Goal: Information Seeking & Learning: Learn about a topic

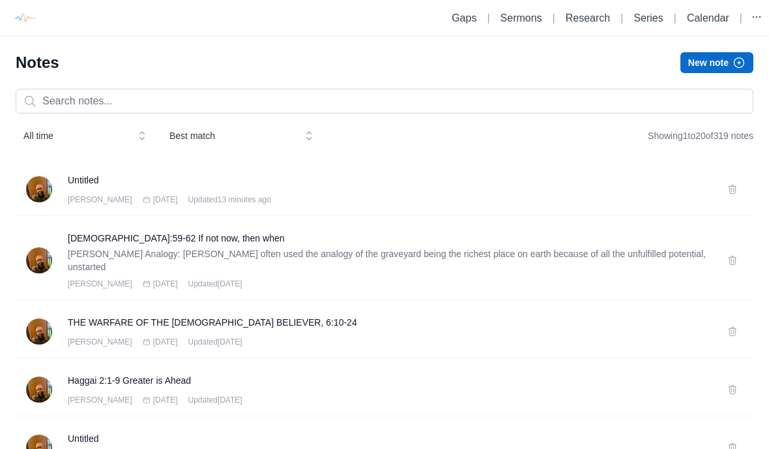
click at [113, 175] on h3 "Untitled" at bounding box center [390, 179] width 644 height 13
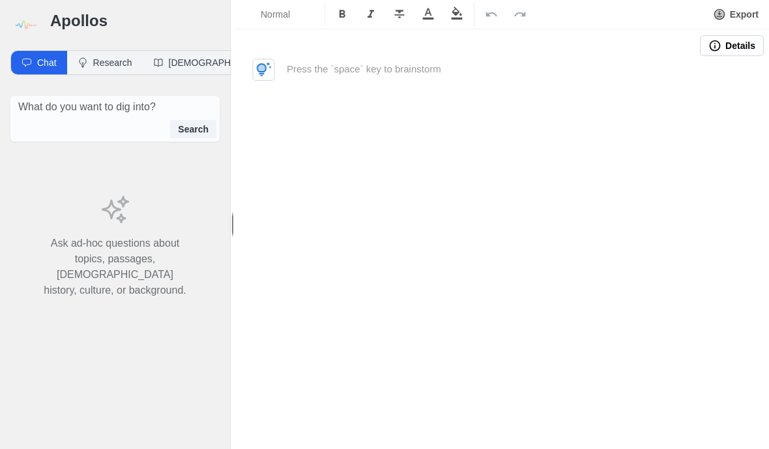
click at [458, 67] on p at bounding box center [502, 69] width 430 height 15
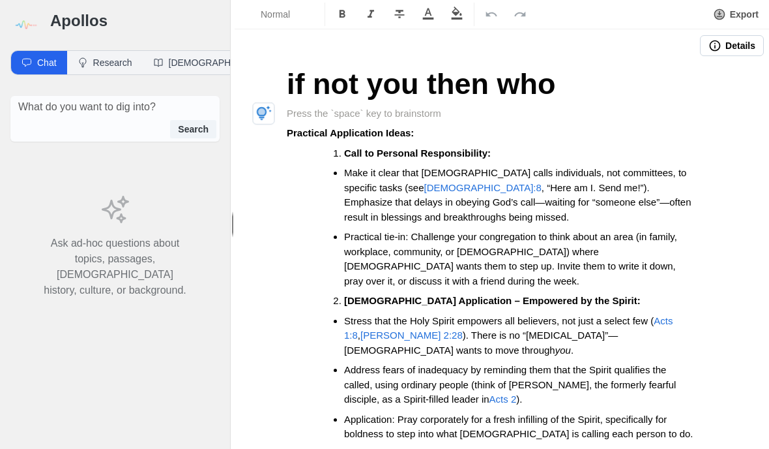
click at [424, 182] on span "[DEMOGRAPHIC_DATA]:8" at bounding box center [482, 187] width 117 height 11
click at [625, 102] on h1 "if not you then who" at bounding box center [502, 84] width 430 height 44
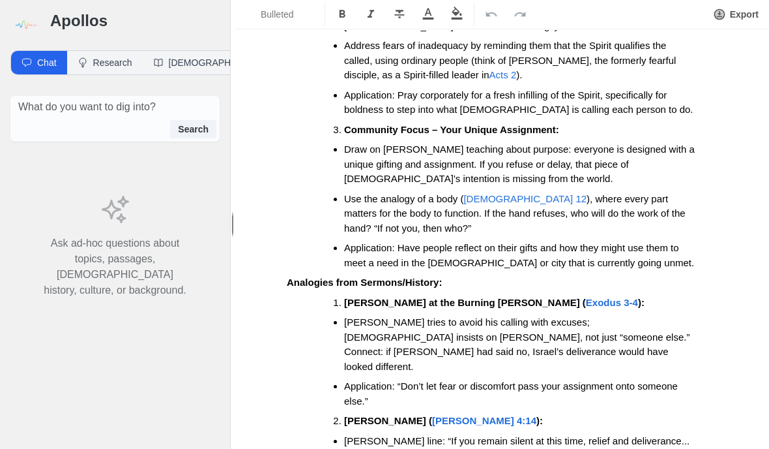
scroll to position [310, 0]
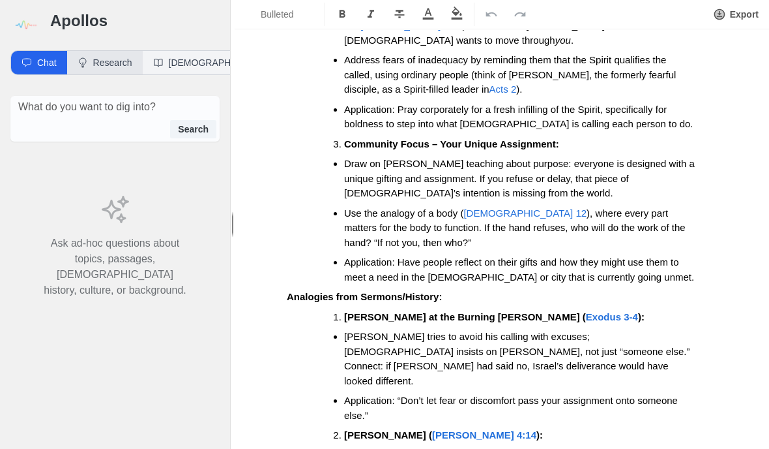
click at [106, 59] on button "Research" at bounding box center [105, 62] width 76 height 23
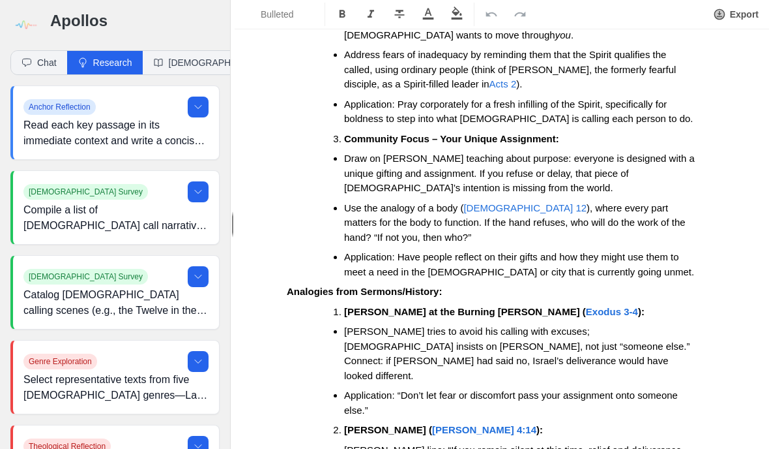
scroll to position [314, 0]
click at [199, 111] on icon at bounding box center [198, 107] width 10 height 10
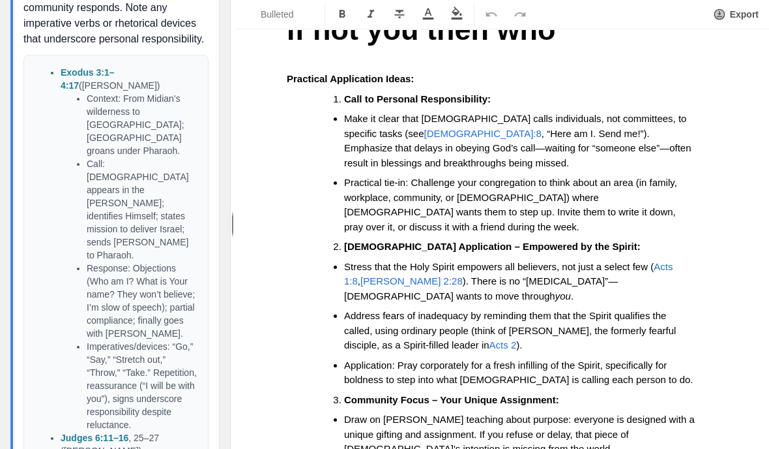
scroll to position [53, 0]
click at [367, 310] on span "Address fears of inadequacy by reminding them that the Spirit qualifies the cal…" at bounding box center [511, 330] width 335 height 40
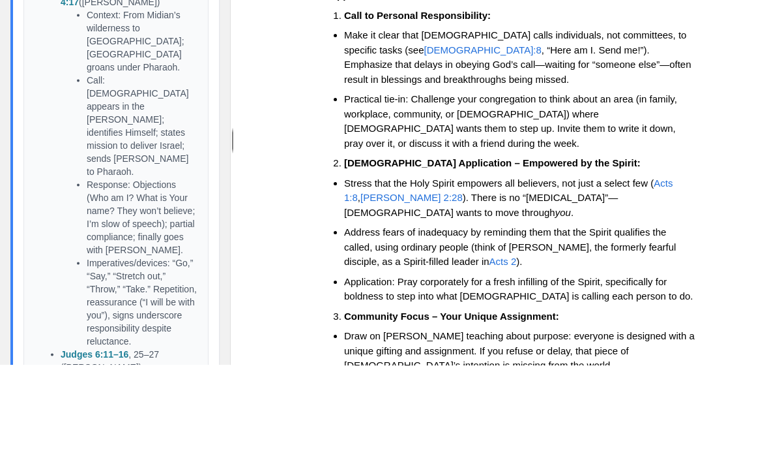
click at [361, 261] on span "Acts 1:8" at bounding box center [510, 274] width 332 height 26
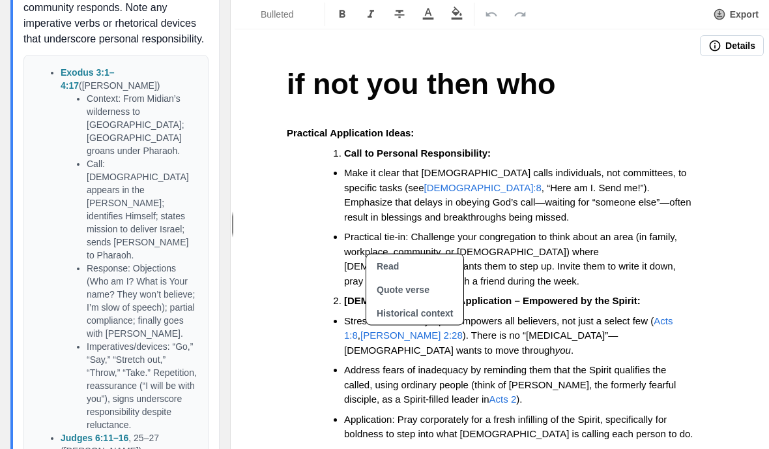
scroll to position [0, 0]
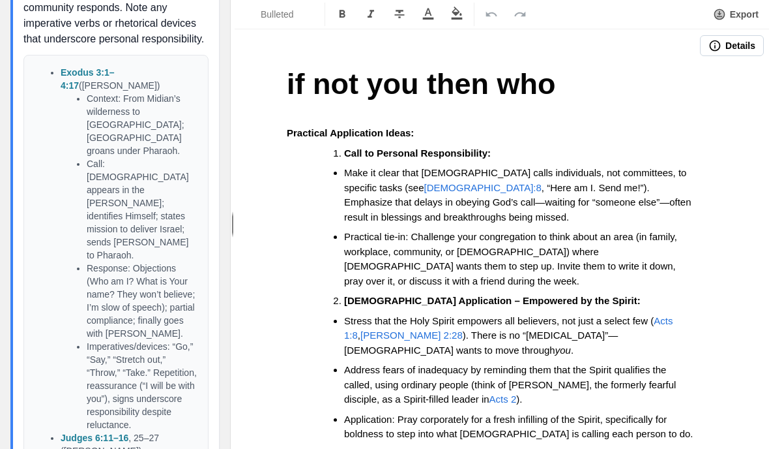
click at [365, 321] on span "Stress that the Holy Spirit empowers all believers, not just a select few (" at bounding box center [499, 320] width 310 height 11
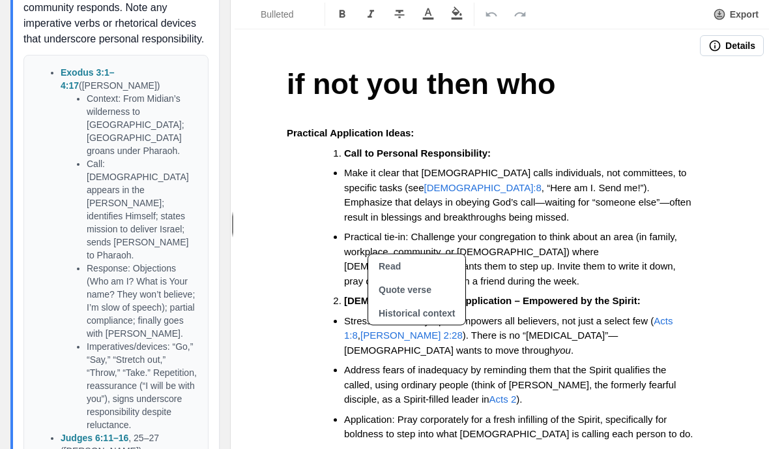
click at [404, 267] on button "Read" at bounding box center [416, 265] width 97 height 23
type input "Acts 1:8 kjv"
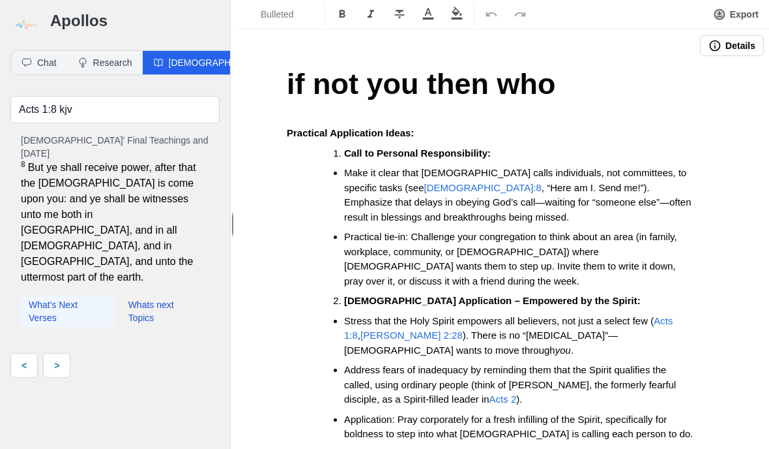
click at [46, 295] on button "What's Next Verses" at bounding box center [68, 310] width 95 height 31
click at [67, 340] on link ">" at bounding box center [56, 352] width 27 height 25
click at [59, 340] on link ">" at bounding box center [56, 352] width 27 height 25
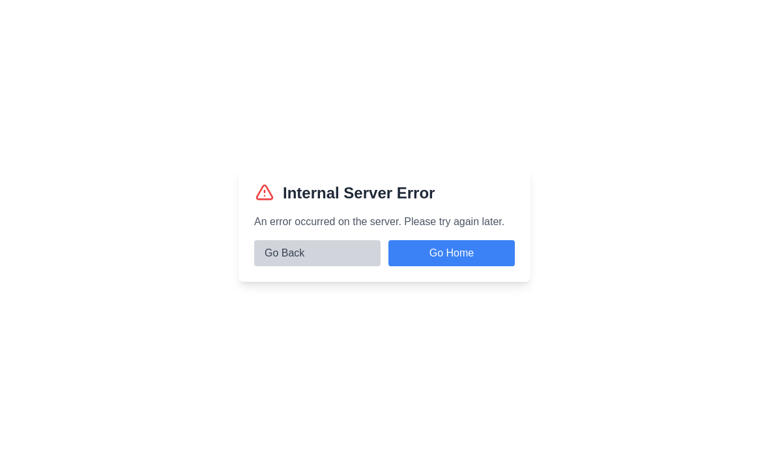
click at [323, 266] on button "Go Back" at bounding box center [317, 253] width 126 height 26
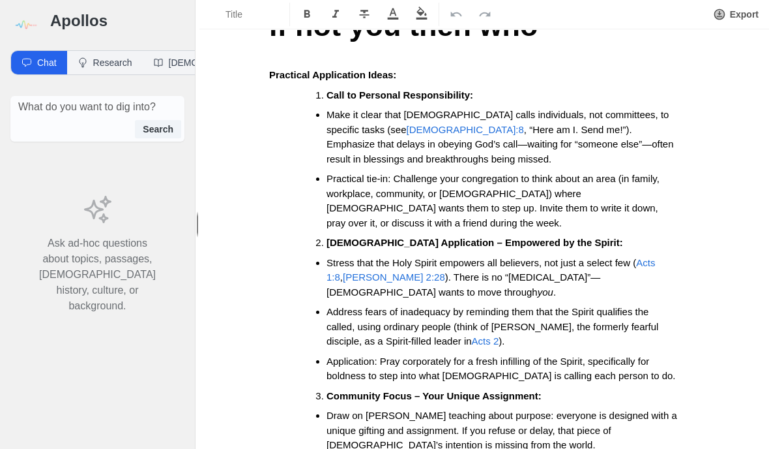
scroll to position [67, 0]
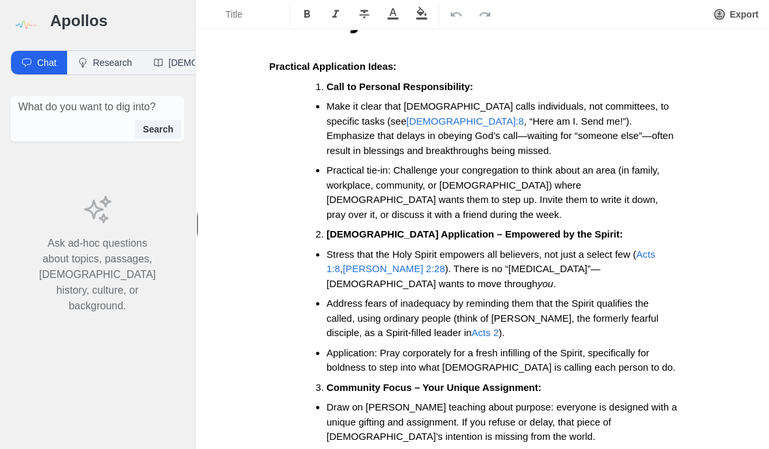
click at [99, 53] on button "Research" at bounding box center [105, 62] width 76 height 23
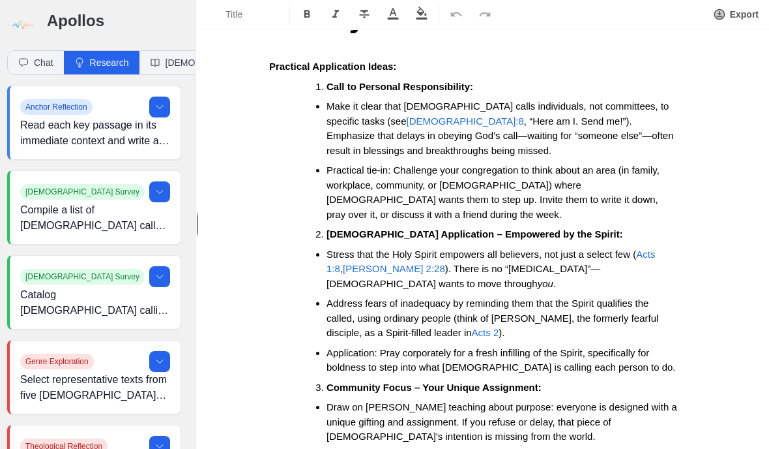
scroll to position [0, 3]
click at [156, 100] on button at bounding box center [159, 107] width 21 height 21
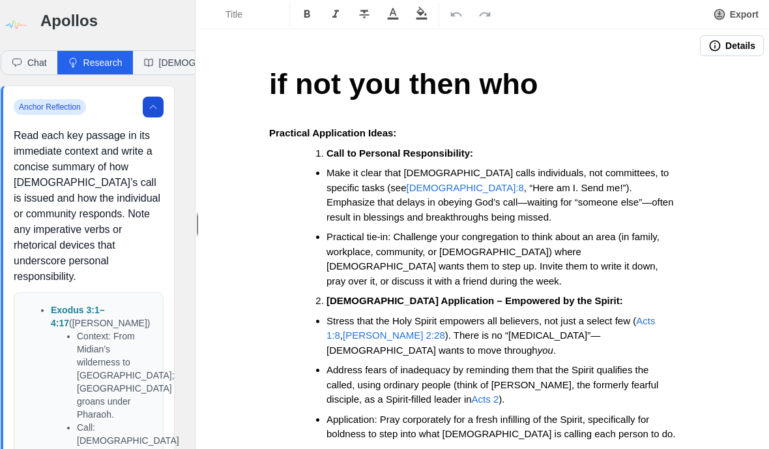
scroll to position [0, 0]
click at [157, 104] on icon at bounding box center [153, 107] width 10 height 10
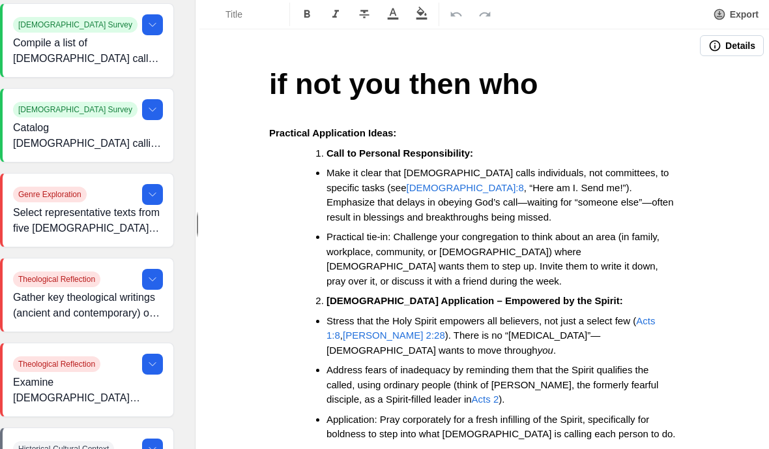
scroll to position [167, 10]
click at [162, 273] on button at bounding box center [153, 279] width 21 height 21
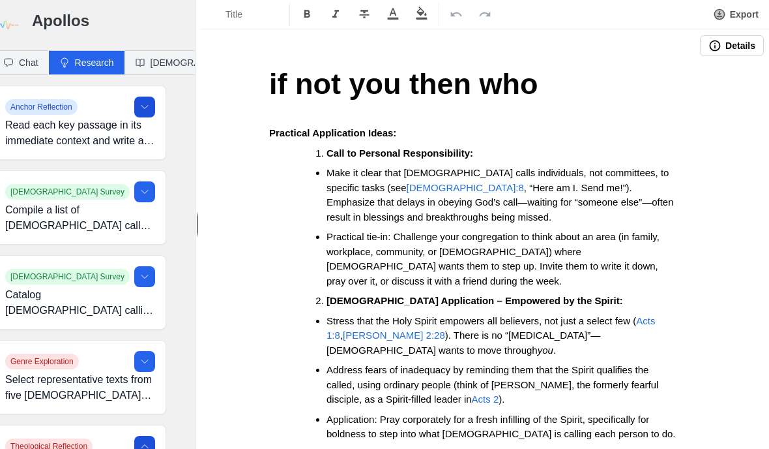
scroll to position [0, 18]
click at [141, 68] on button "[DEMOGRAPHIC_DATA]" at bounding box center [194, 62] width 139 height 23
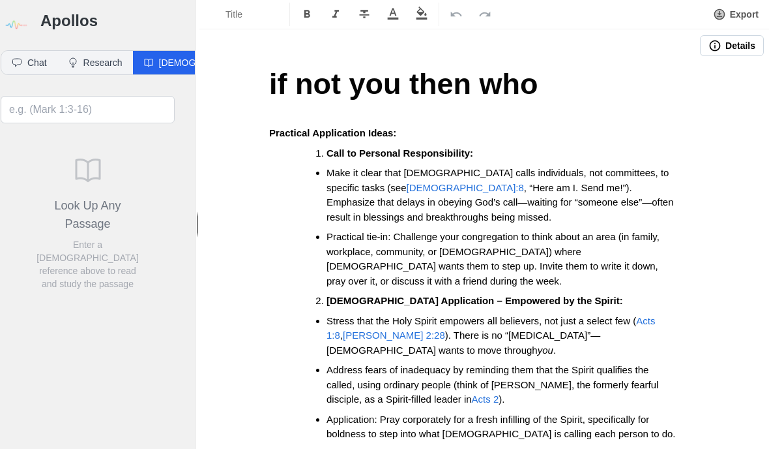
click at [28, 61] on button "Chat" at bounding box center [29, 62] width 56 height 23
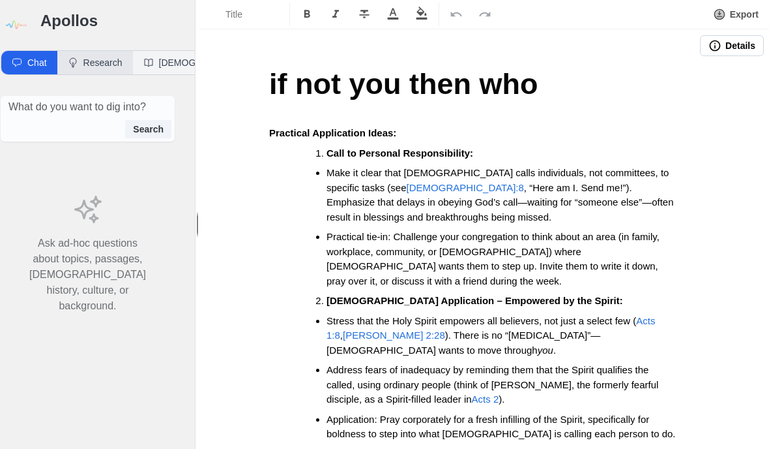
click at [100, 67] on button "Research" at bounding box center [95, 62] width 76 height 23
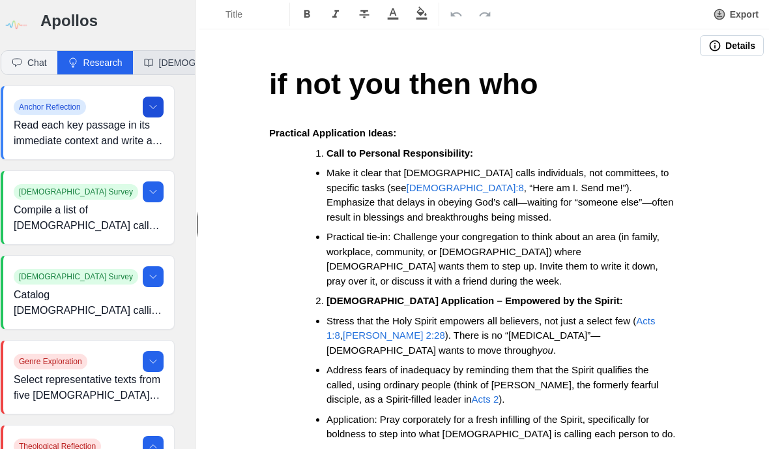
click at [165, 68] on button "[DEMOGRAPHIC_DATA]" at bounding box center [202, 62] width 139 height 23
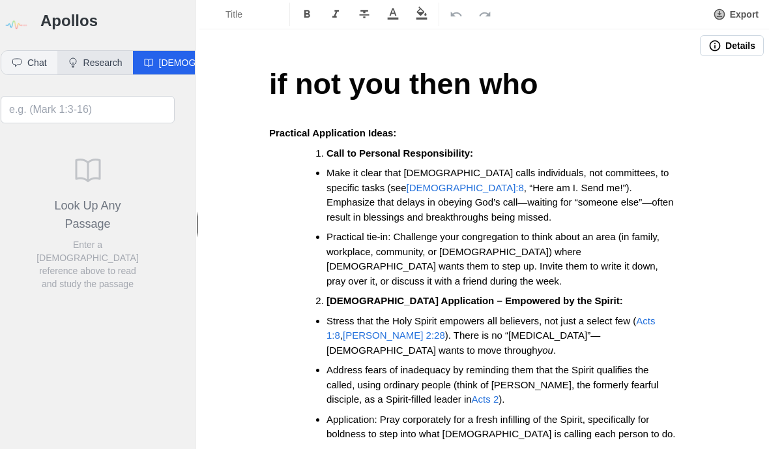
click at [103, 67] on button "Research" at bounding box center [95, 62] width 76 height 23
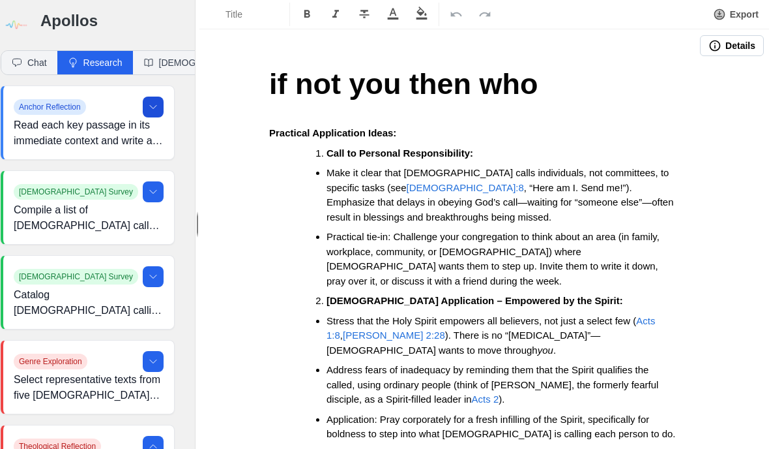
click at [156, 111] on icon at bounding box center [153, 107] width 10 height 10
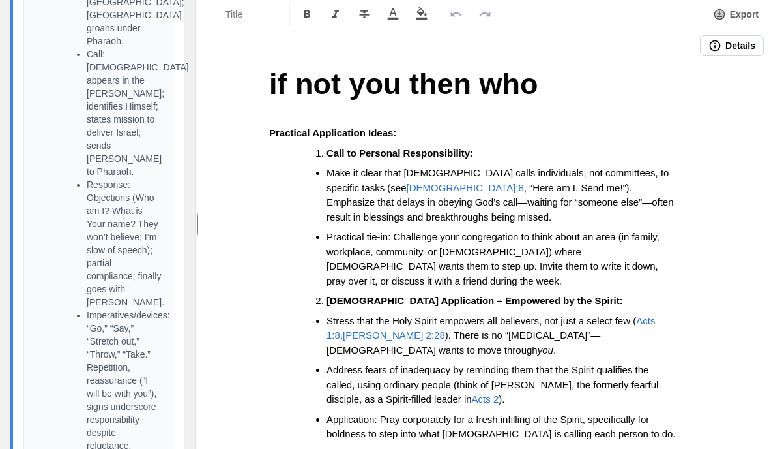
scroll to position [0, 0]
click at [393, 107] on p at bounding box center [484, 113] width 430 height 15
click at [610, 101] on h1 "if not you then who" at bounding box center [484, 84] width 430 height 44
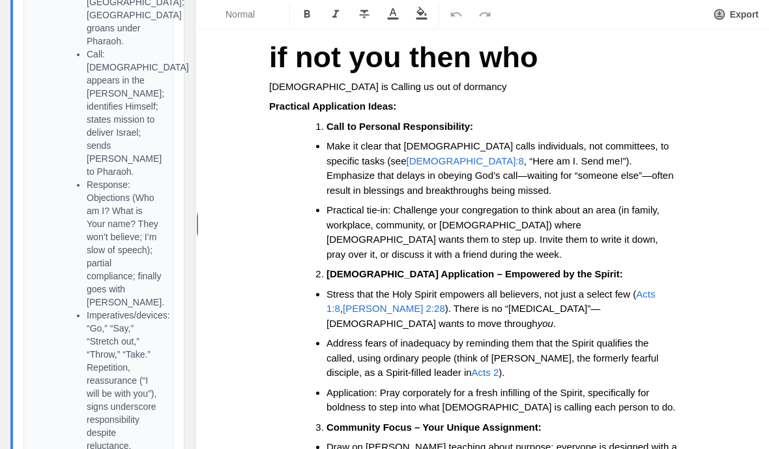
click at [379, 91] on p "God is Calling us out of dormancy" at bounding box center [484, 87] width 430 height 15
click at [451, 104] on p "Practical Application Ideas:" at bounding box center [484, 106] width 430 height 15
click at [457, 82] on span "God is Calling us out of a place dormancy" at bounding box center [405, 86] width 272 height 11
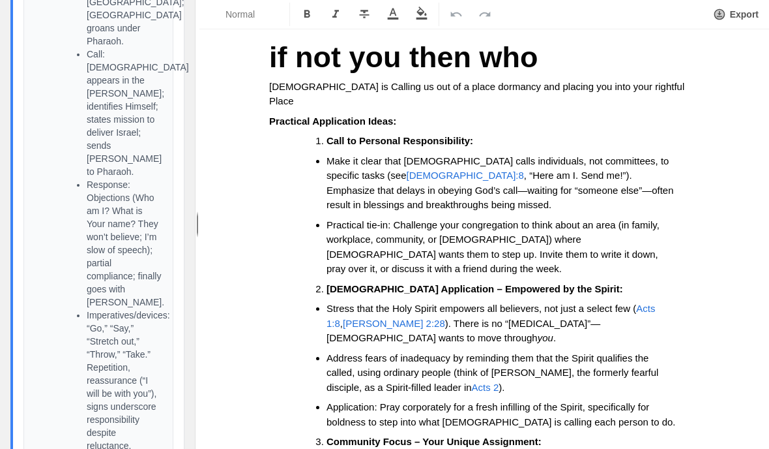
click at [291, 80] on p "God is Calling us out of a place dormancy and placing you into your rightful Pl…" at bounding box center [484, 94] width 430 height 29
click at [302, 86] on span "God is Calling us out of a place dormancy and placing you into your rightful Pl…" at bounding box center [478, 94] width 418 height 26
click at [646, 87] on p "God is Calling us out of a place dormancy and placing you into your rightful Pl…" at bounding box center [484, 94] width 430 height 29
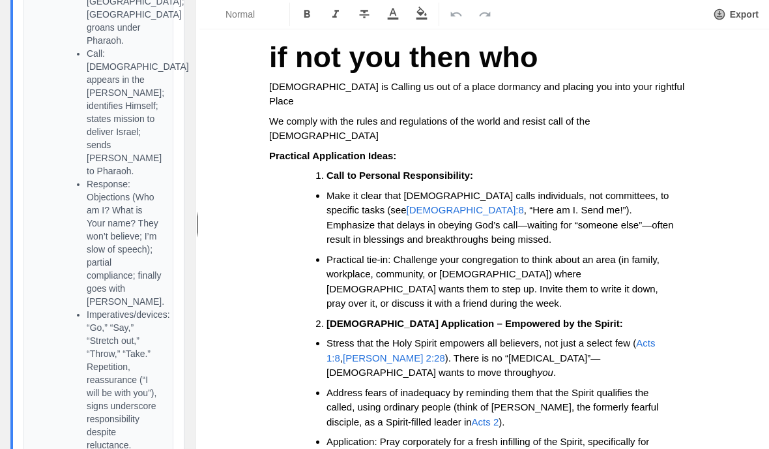
scroll to position [376, 0]
click at [97, 175] on li "Response: Objections (Who am I? What is Your name? They won’t believe; I’m slow…" at bounding box center [125, 240] width 76 height 130
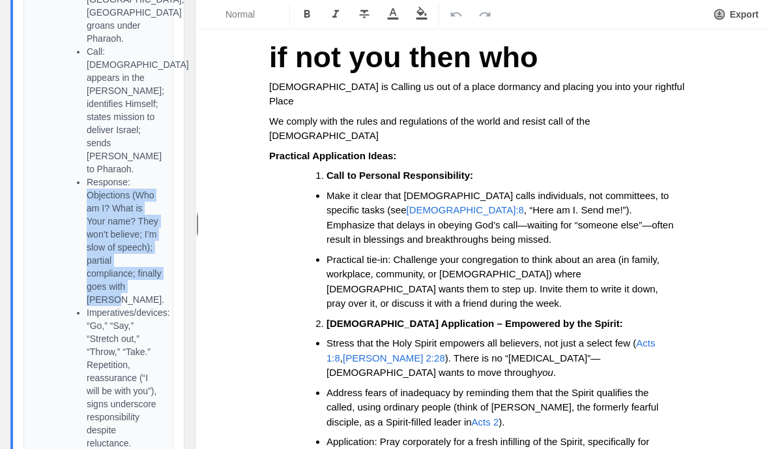
copy li "Objections (Who am I? What is Your name? They won’t believe; I’m slow of speech…"
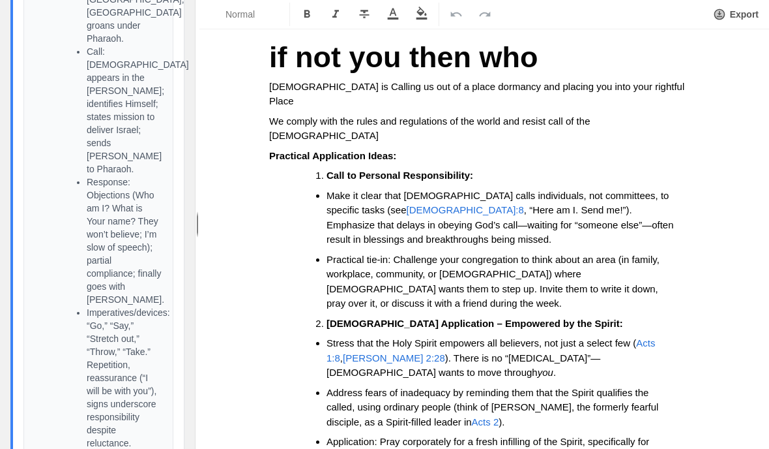
click at [644, 114] on p "We comply with the rules and regulations of the world and resist call of the Lo…" at bounding box center [484, 128] width 430 height 29
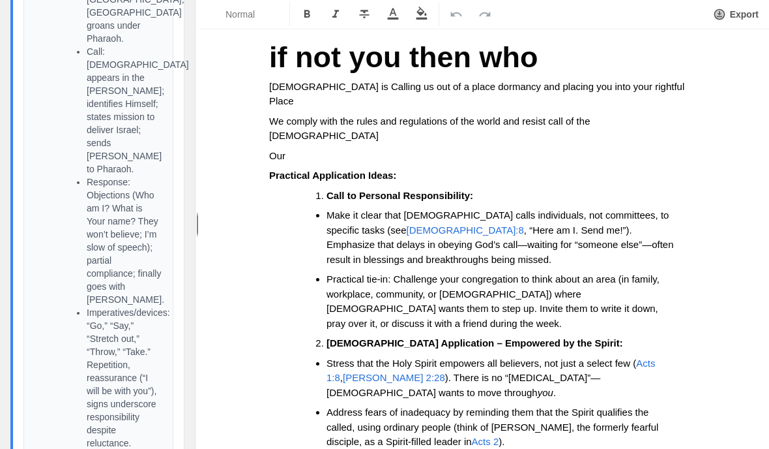
click at [286, 150] on span "Our" at bounding box center [277, 155] width 16 height 11
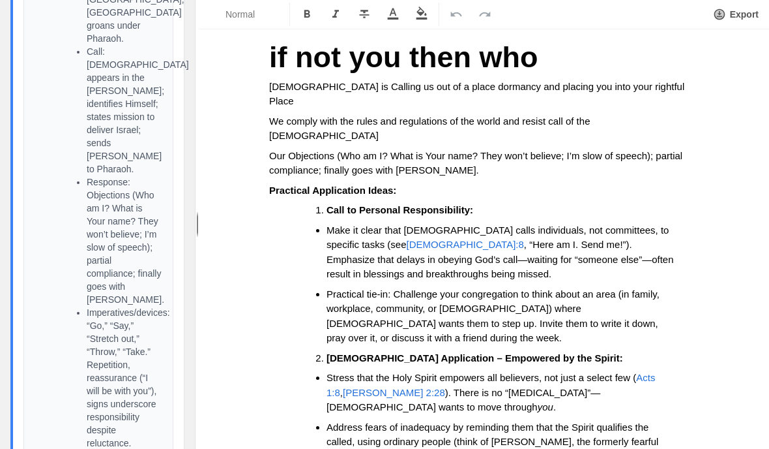
click at [339, 150] on span "Our Objections (Who am I? What is Your name? They won’t believe; I’m slow of sp…" at bounding box center [477, 163] width 416 height 26
click at [285, 149] on p "Our Objections sounds like Moses’s (Who am I? What is Your name? They won’t bel…" at bounding box center [484, 163] width 430 height 29
click at [481, 183] on p "Practical Application Ideas:" at bounding box center [484, 190] width 430 height 15
